Goal: Task Accomplishment & Management: Use online tool/utility

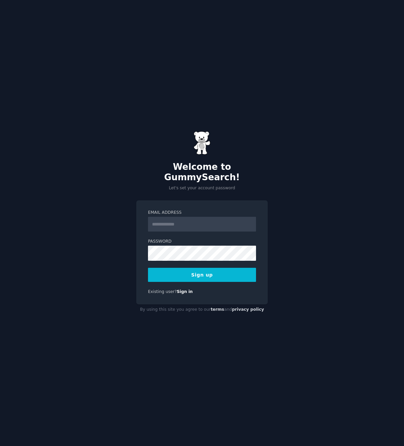
click at [174, 219] on input "Email Address" at bounding box center [202, 224] width 108 height 15
type input "**********"
click at [148, 268] on button "Sign up" at bounding box center [202, 275] width 108 height 14
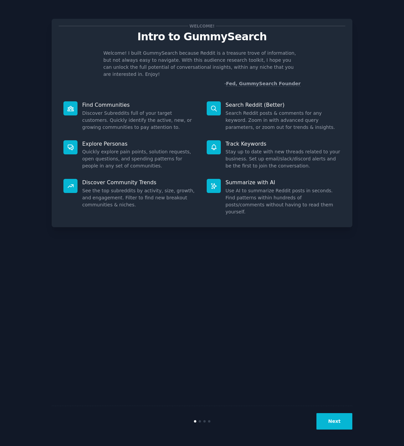
click at [333, 415] on button "Next" at bounding box center [335, 421] width 36 height 16
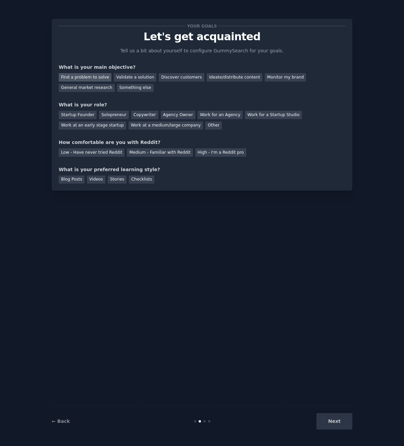
click at [96, 75] on div "Find a problem to solve" at bounding box center [85, 77] width 53 height 8
click at [170, 76] on div "Discover customers" at bounding box center [181, 77] width 45 height 8
click at [76, 74] on div "Find a problem to solve" at bounding box center [85, 77] width 53 height 8
click at [265, 74] on div "Monitor my brand" at bounding box center [285, 77] width 41 height 8
click at [69, 114] on div "Startup Founder" at bounding box center [78, 115] width 38 height 8
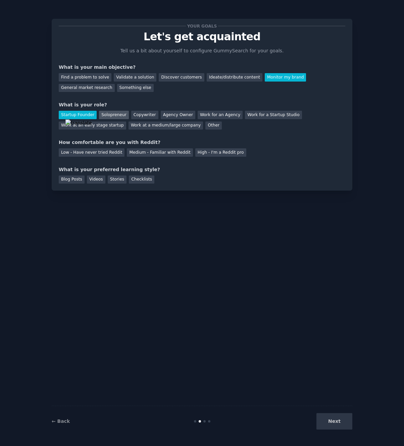
drag, startPoint x: 69, startPoint y: 114, endPoint x: 99, endPoint y: 113, distance: 29.6
click at [99, 113] on div "Solopreneur" at bounding box center [114, 115] width 30 height 8
click at [77, 116] on div "Startup Founder" at bounding box center [78, 115] width 38 height 8
click at [171, 112] on div "Agency Owner" at bounding box center [178, 115] width 35 height 8
click at [97, 152] on div "Low - Have never tried Reddit" at bounding box center [92, 152] width 66 height 8
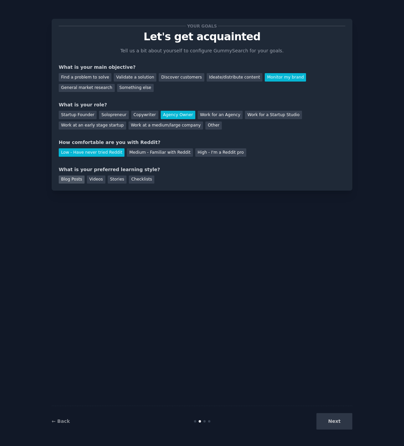
click at [66, 182] on div "Blog Posts" at bounding box center [72, 180] width 26 height 8
click at [89, 178] on div "Videos" at bounding box center [96, 180] width 18 height 8
click at [115, 84] on div "General market research" at bounding box center [87, 88] width 56 height 8
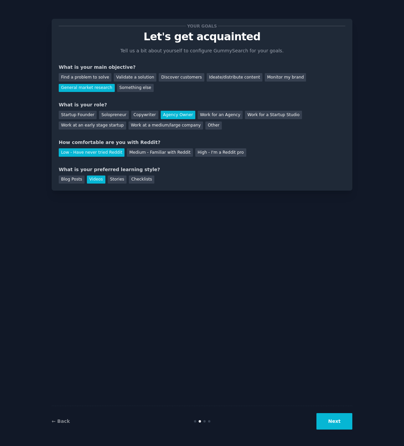
click at [337, 425] on button "Next" at bounding box center [335, 421] width 36 height 16
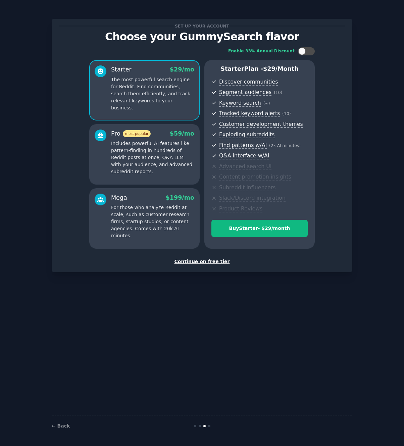
click at [215, 259] on div "Continue on free tier" at bounding box center [202, 261] width 287 height 7
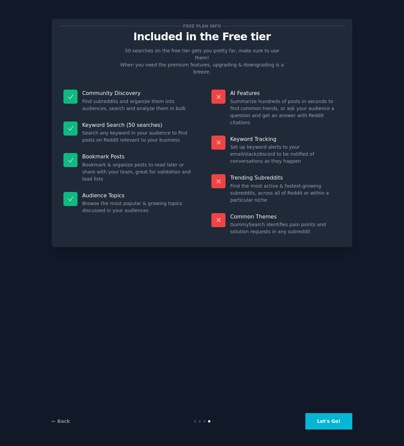
click at [320, 420] on button "Let's Go!" at bounding box center [329, 421] width 47 height 16
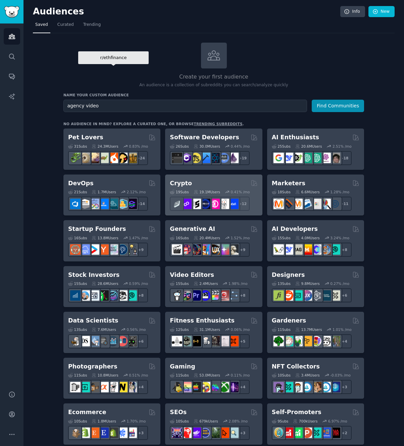
type input "agency video"
click at [312, 100] on button "Find Communities" at bounding box center [338, 106] width 52 height 12
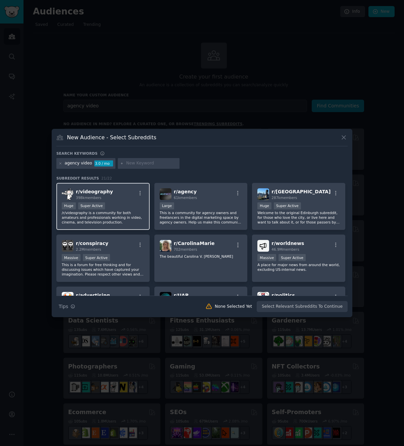
click at [117, 203] on div "Huge Super Active" at bounding box center [103, 206] width 83 height 8
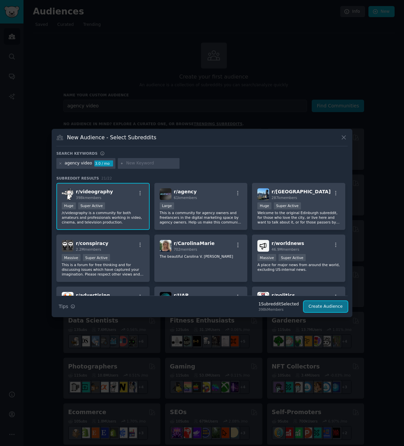
click at [329, 306] on button "Create Audience" at bounding box center [326, 306] width 44 height 11
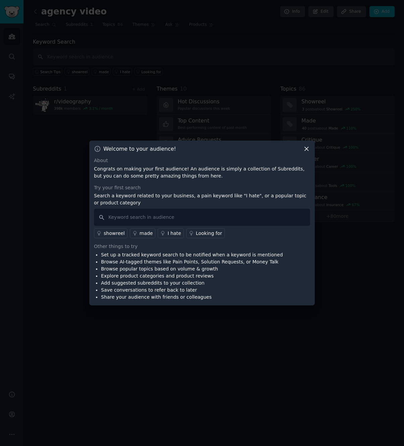
click at [306, 149] on icon at bounding box center [307, 149] width 4 height 4
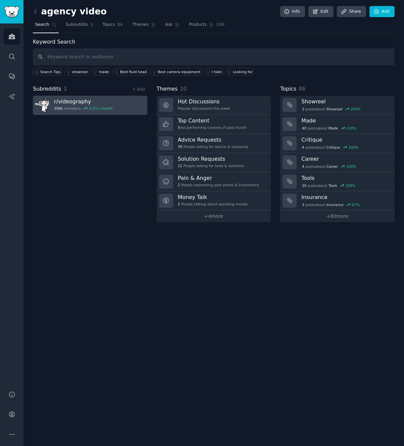
click at [65, 99] on h3 "r/ videography" at bounding box center [83, 101] width 59 height 7
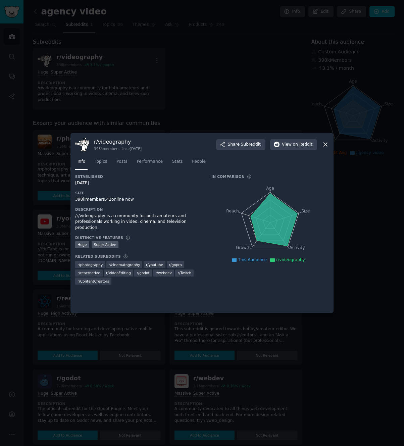
click at [49, 250] on div at bounding box center [202, 223] width 404 height 446
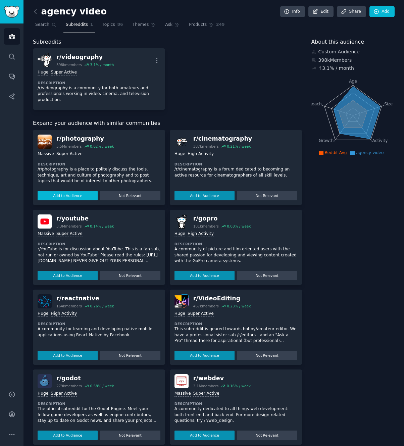
click at [81, 191] on button "Add to Audience" at bounding box center [68, 195] width 60 height 9
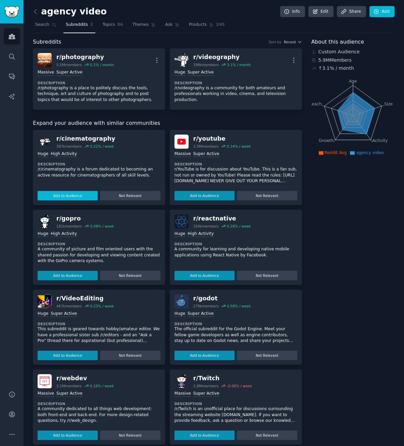
click at [78, 192] on button "Add to Audience" at bounding box center [68, 195] width 60 height 9
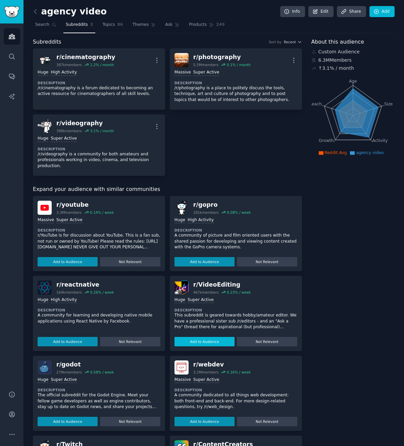
click at [205, 337] on button "Add to Audience" at bounding box center [205, 341] width 60 height 9
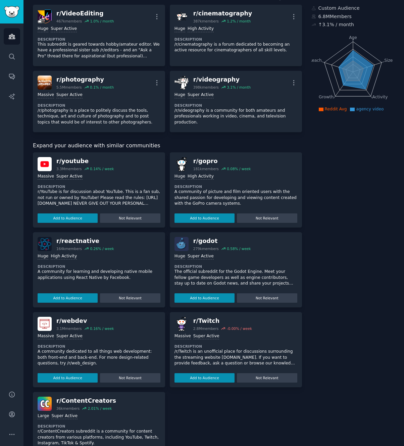
scroll to position [74, 0]
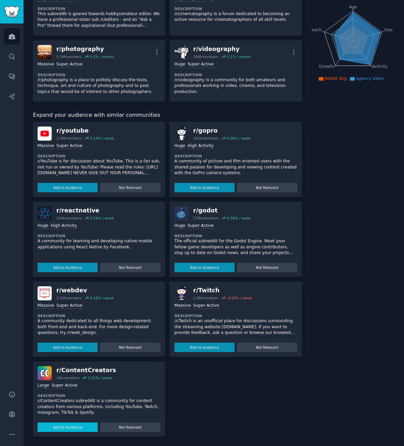
click at [72, 426] on button "Add to Audience" at bounding box center [68, 427] width 60 height 9
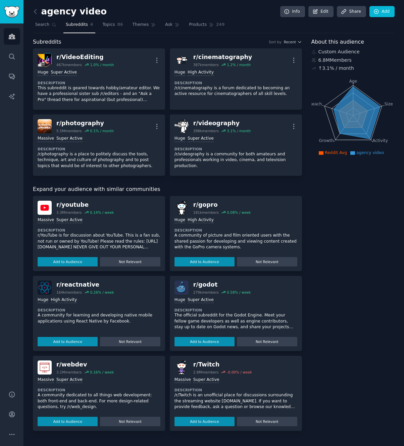
scroll to position [0, 0]
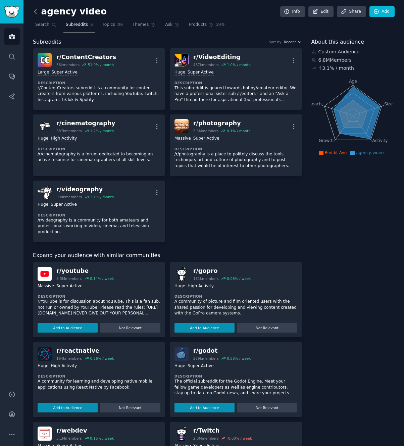
click at [34, 11] on icon at bounding box center [35, 11] width 2 height 4
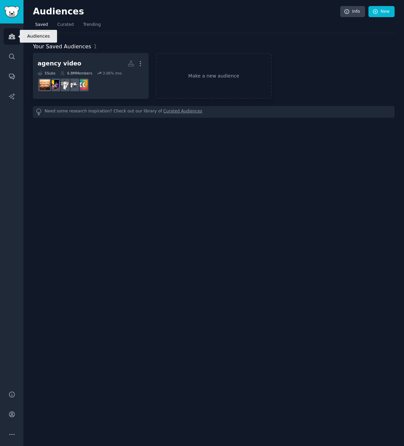
click at [14, 36] on icon "Sidebar" at bounding box center [12, 36] width 6 height 5
click at [15, 14] on img "Sidebar" at bounding box center [11, 12] width 15 height 12
click at [11, 59] on icon "Sidebar" at bounding box center [11, 56] width 7 height 7
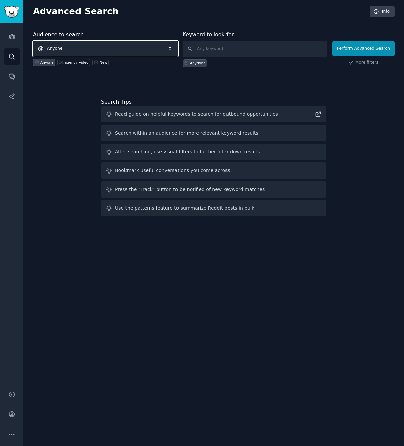
click at [85, 48] on span "Anyone" at bounding box center [105, 48] width 145 height 15
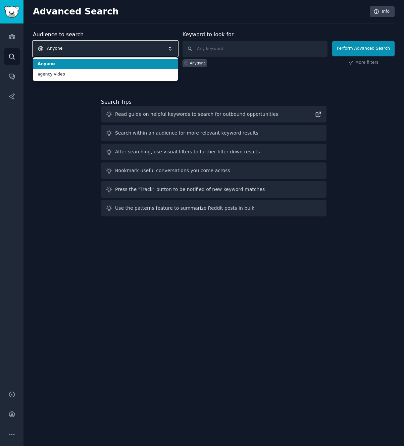
click at [85, 48] on span "Anyone" at bounding box center [105, 48] width 145 height 15
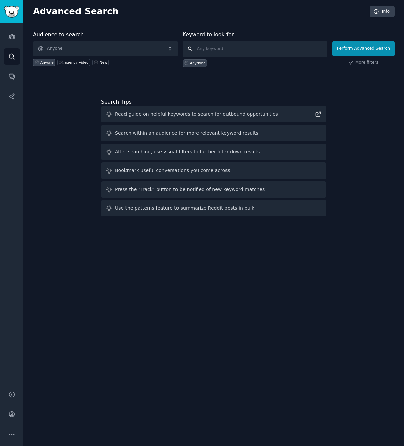
click at [254, 53] on input "text" at bounding box center [255, 49] width 145 height 16
type input "[GEOGRAPHIC_DATA]"
click button "Perform Advanced Search" at bounding box center [363, 48] width 62 height 15
click at [242, 53] on input "text" at bounding box center [255, 49] width 145 height 16
type input "Hôtel"
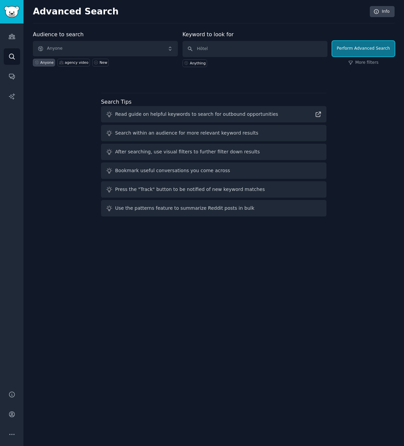
click at [352, 49] on button "Perform Advanced Search" at bounding box center [363, 48] width 62 height 15
